Goal: Find specific page/section: Find specific page/section

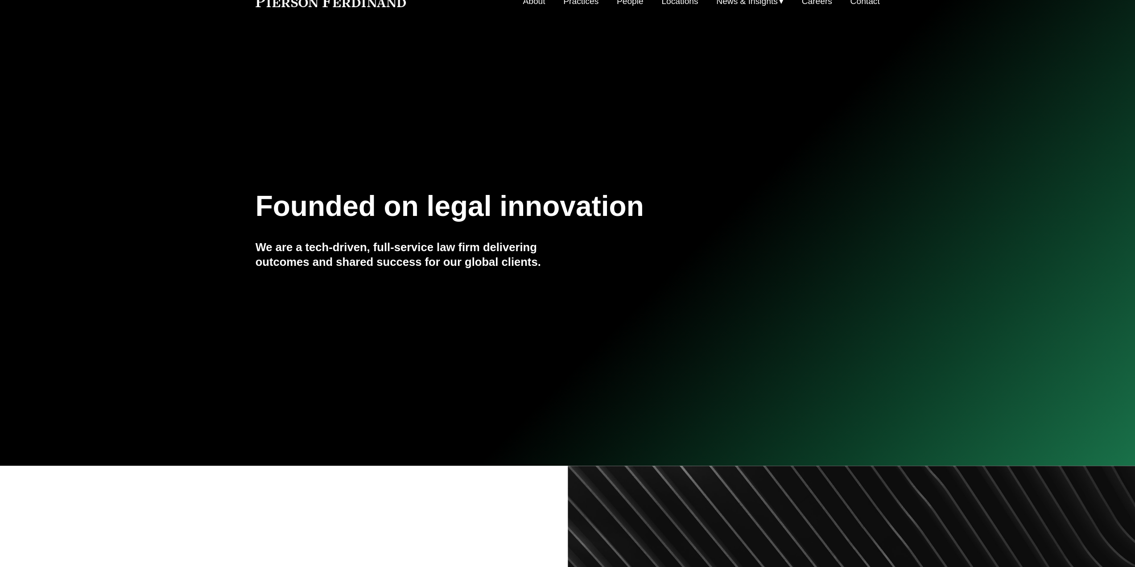
scroll to position [49, 0]
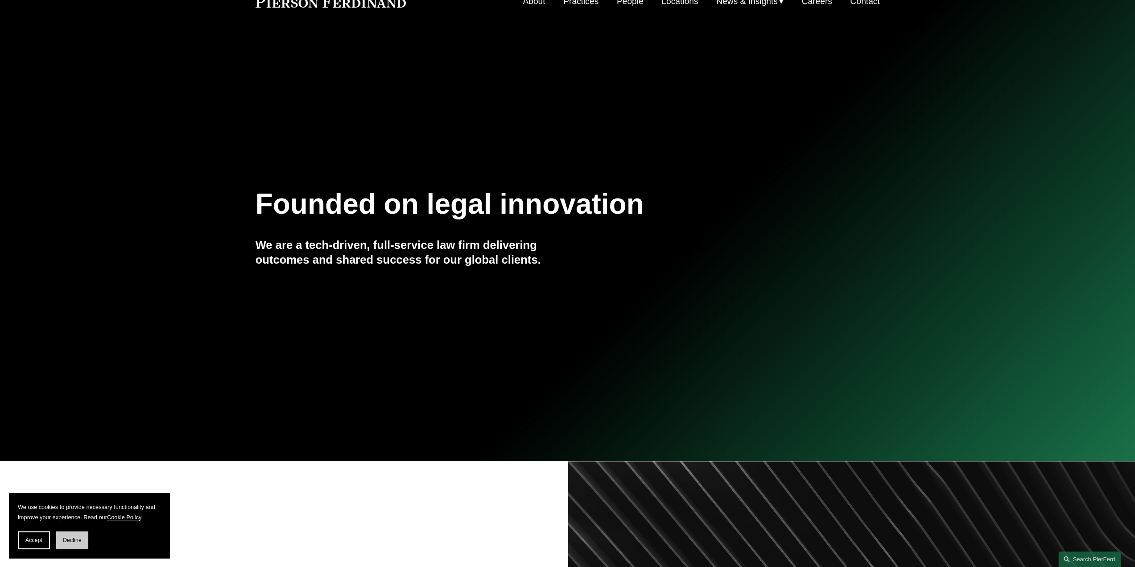
click at [85, 540] on button "Decline" at bounding box center [72, 540] width 32 height 18
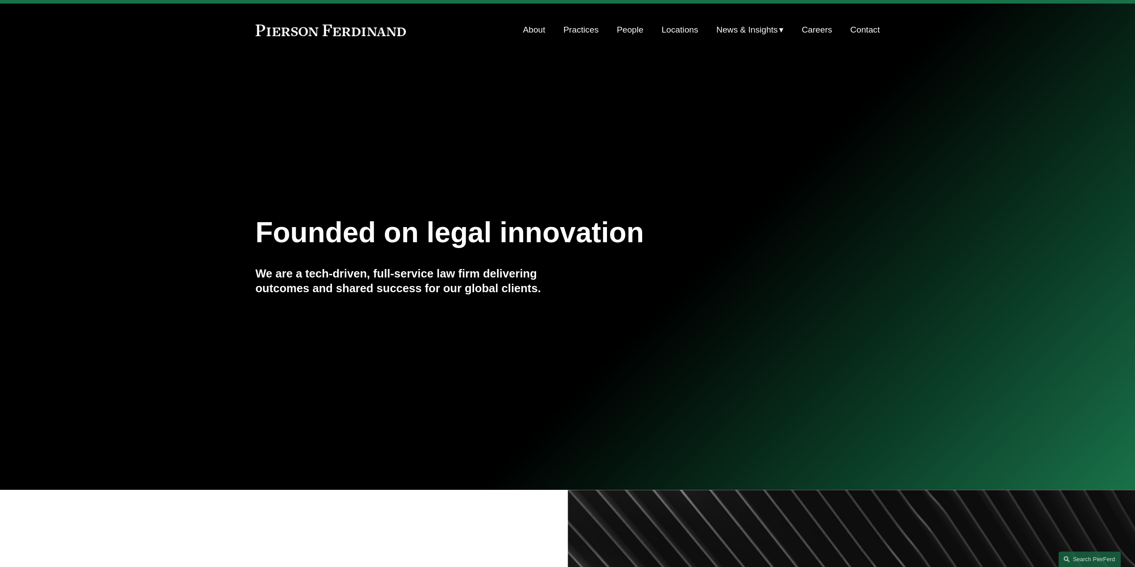
scroll to position [0, 0]
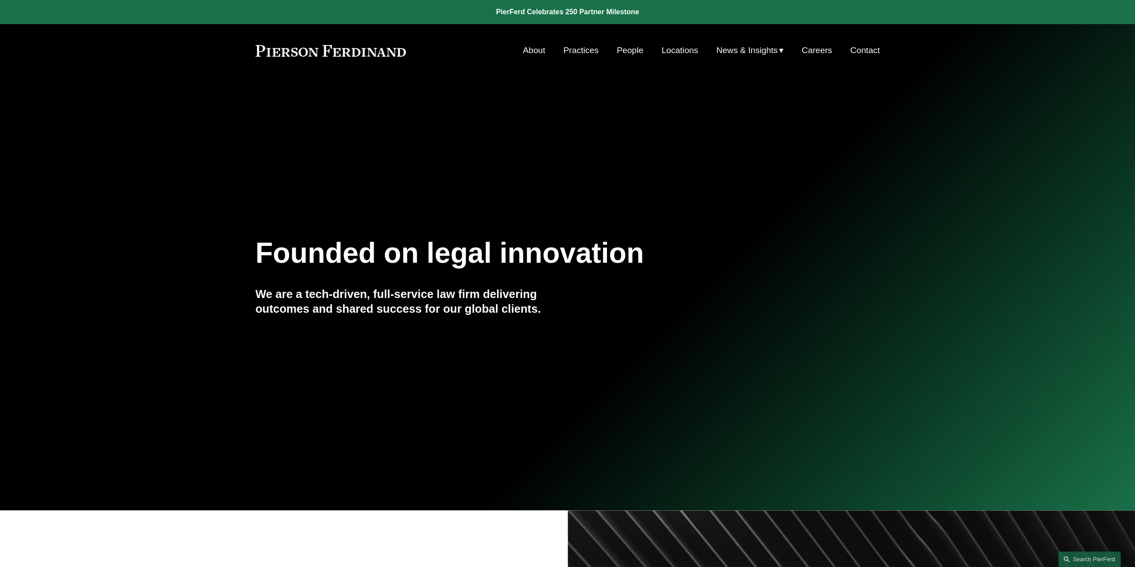
click at [629, 53] on link "People" at bounding box center [630, 50] width 27 height 17
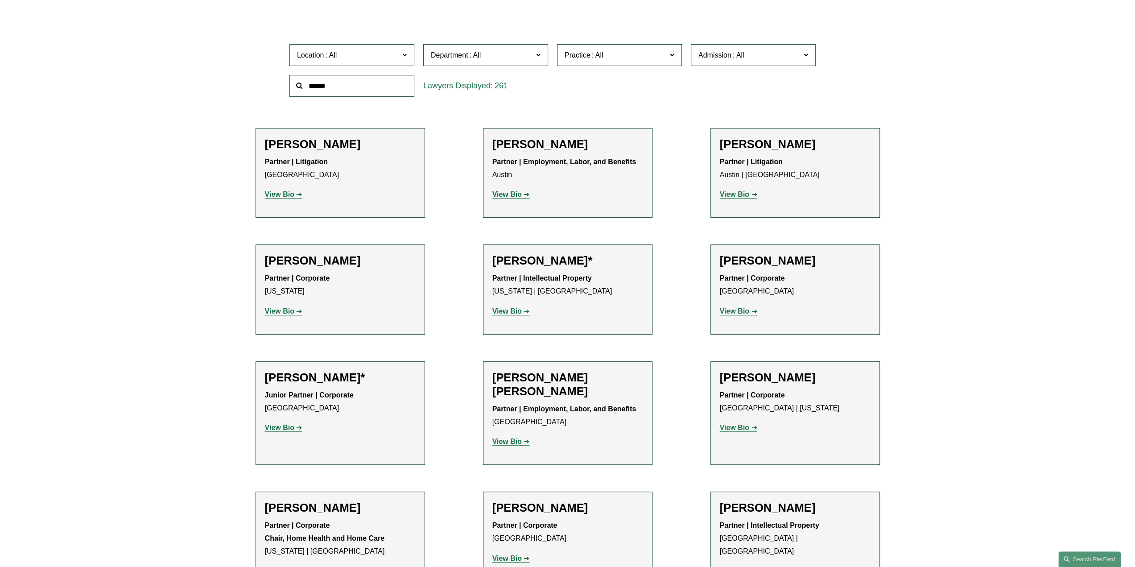
scroll to position [223, 0]
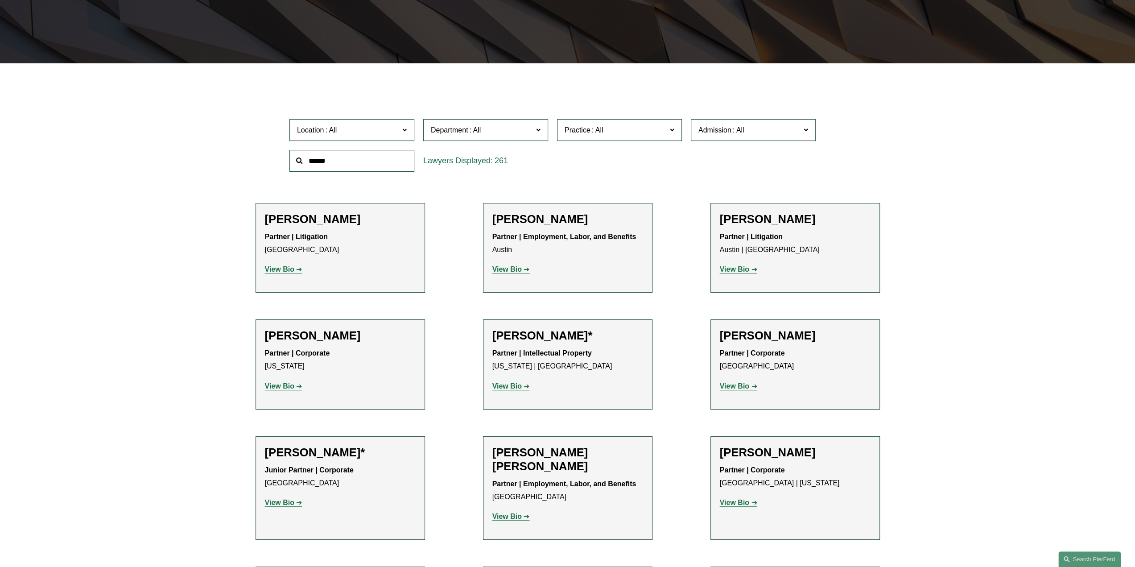
click at [615, 137] on label "Practice" at bounding box center [619, 130] width 125 height 22
click at [0, 0] on link "International Disputes" at bounding box center [0, 0] width 0 height 0
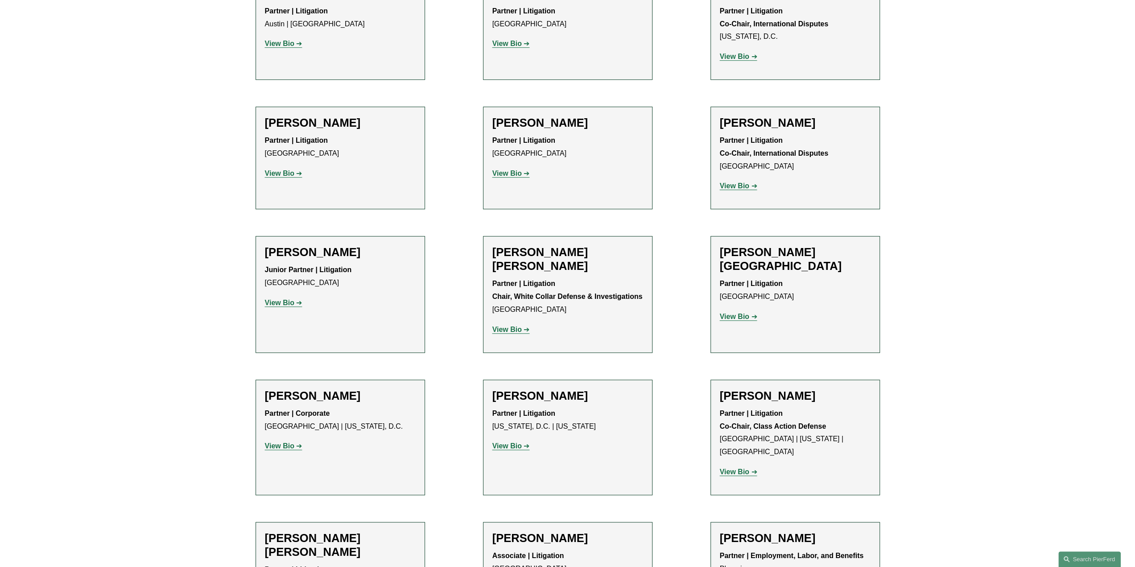
scroll to position [491, 0]
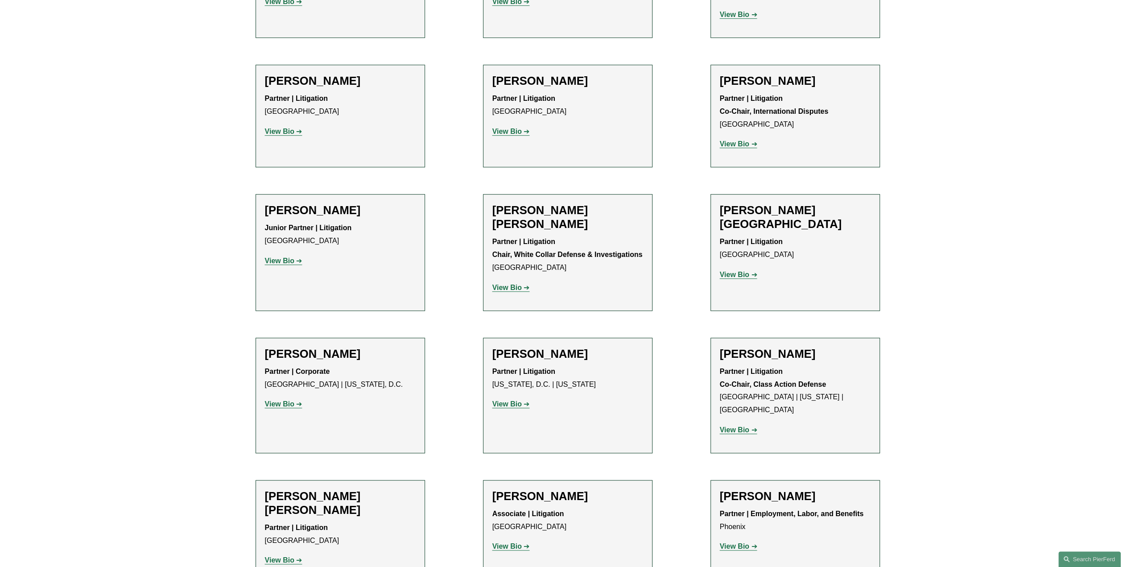
click at [737, 145] on strong "View Bio" at bounding box center [734, 144] width 29 height 8
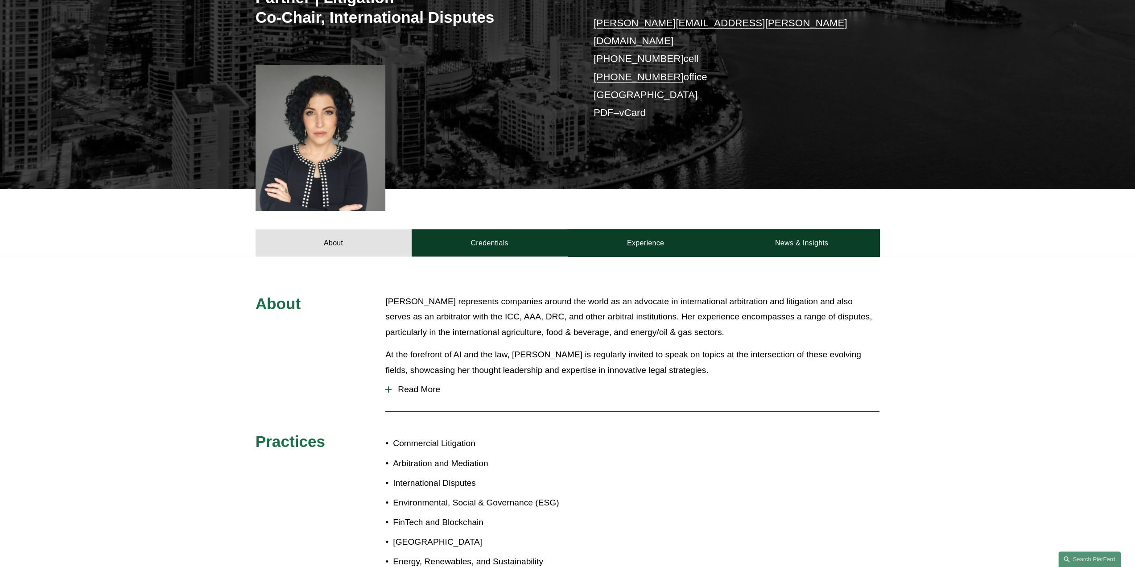
scroll to position [223, 0]
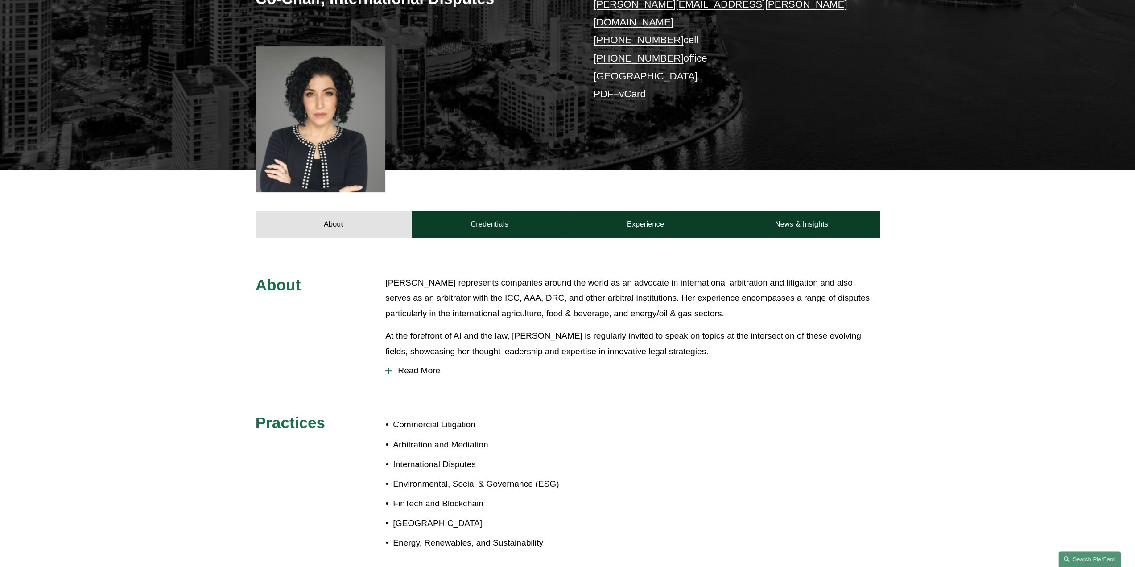
click at [389, 370] on div at bounding box center [388, 370] width 6 height 1
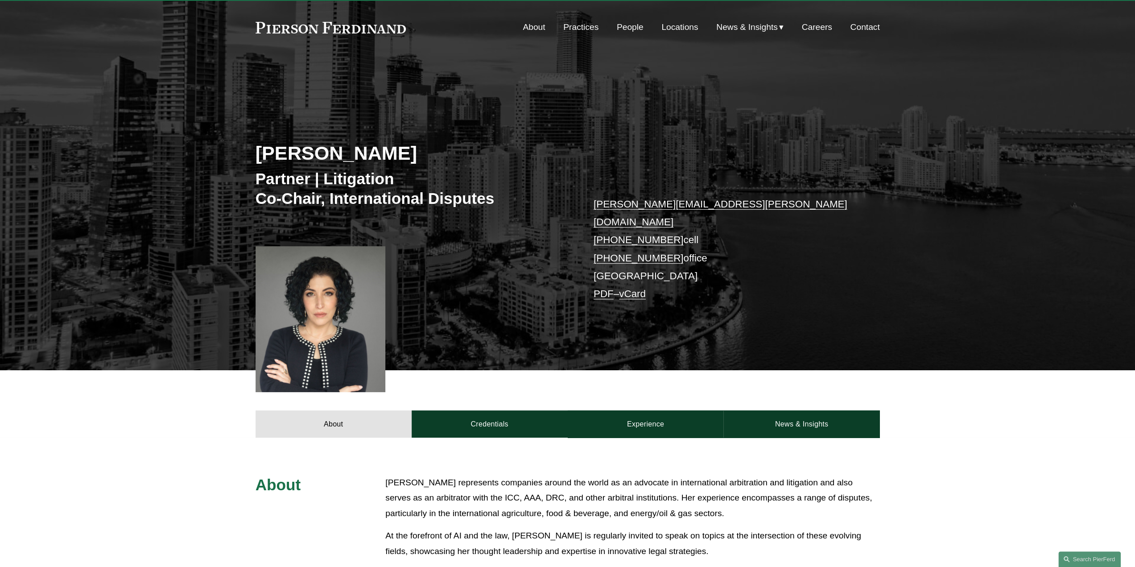
scroll to position [0, 0]
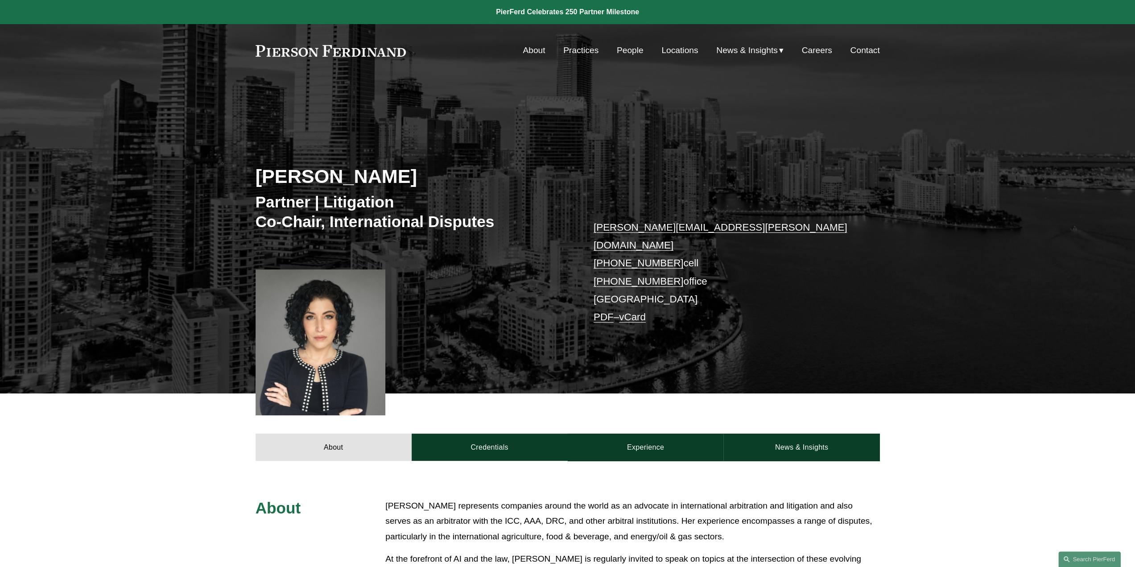
click at [532, 48] on link "About" at bounding box center [534, 50] width 22 height 17
